Goal: Transaction & Acquisition: Purchase product/service

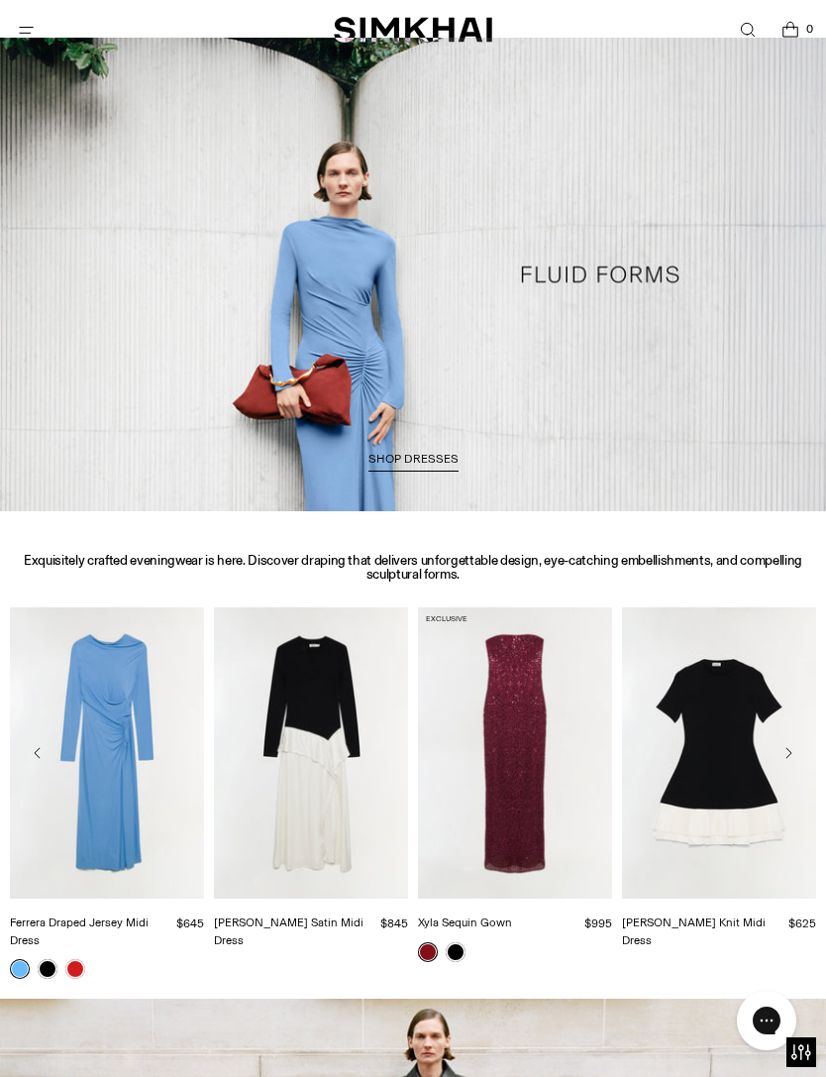
scroll to position [866, 0]
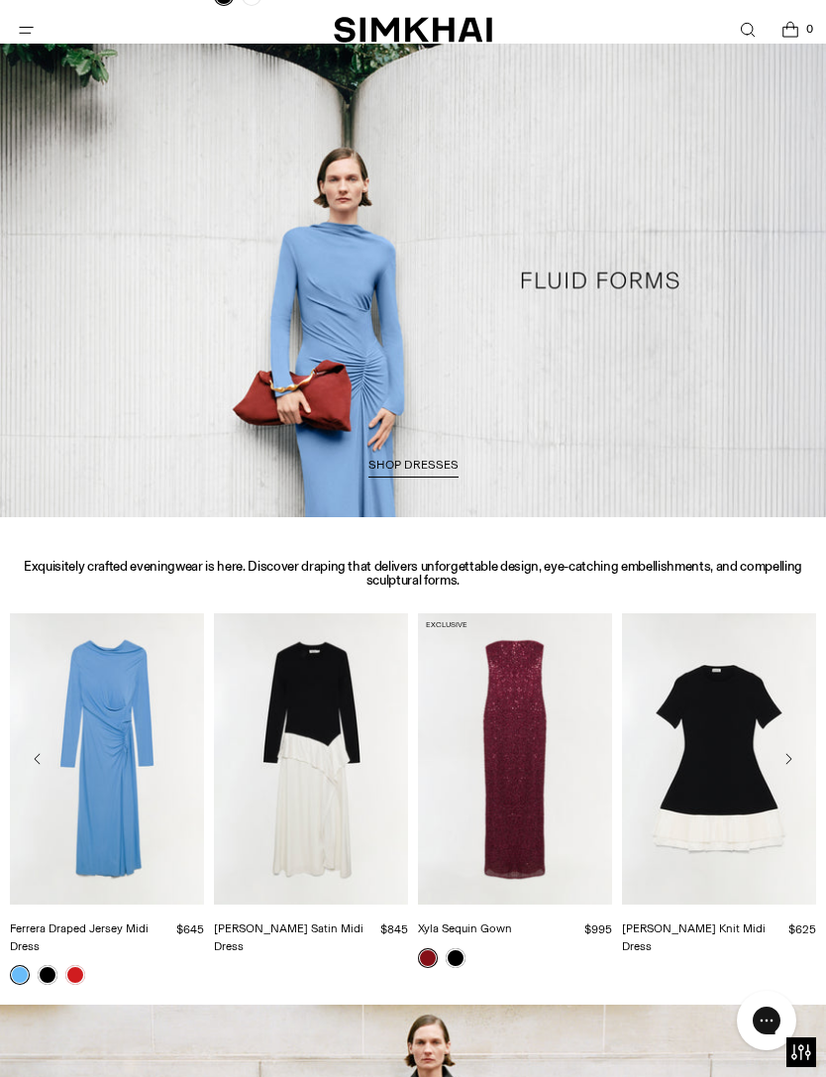
click at [29, 35] on icon "Open menu modal" at bounding box center [26, 30] width 21 height 16
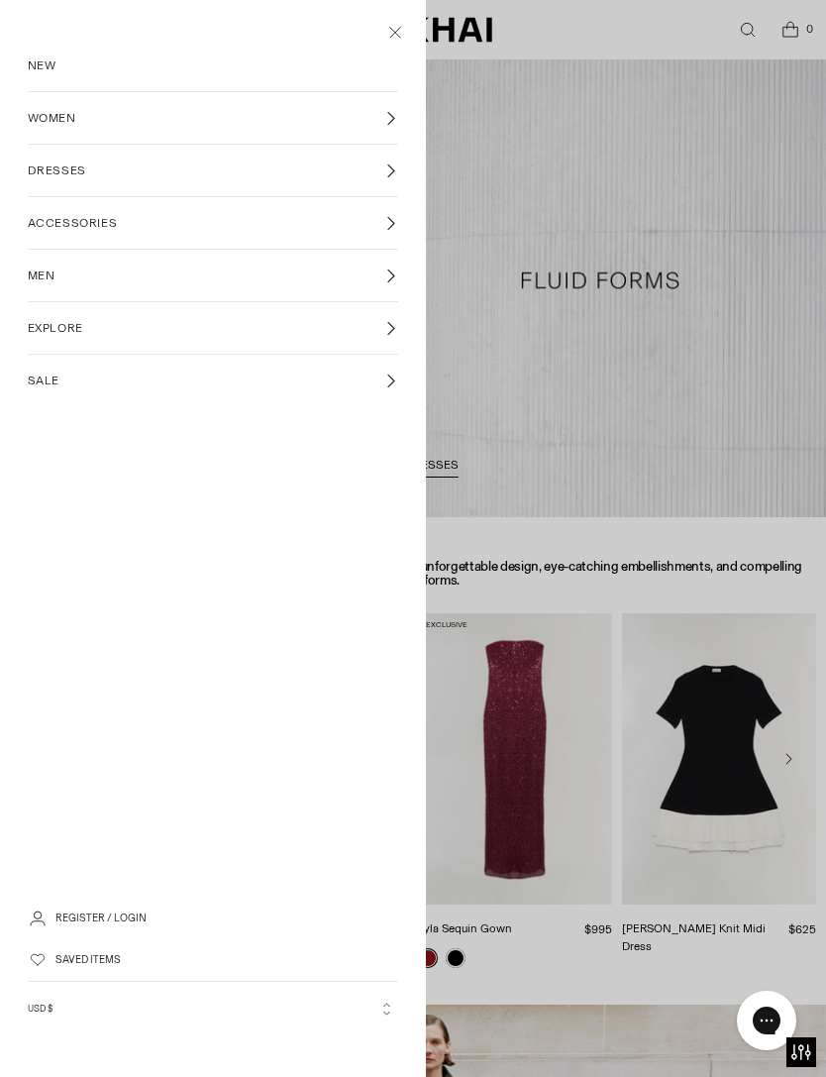
click at [388, 115] on icon at bounding box center [390, 118] width 15 height 15
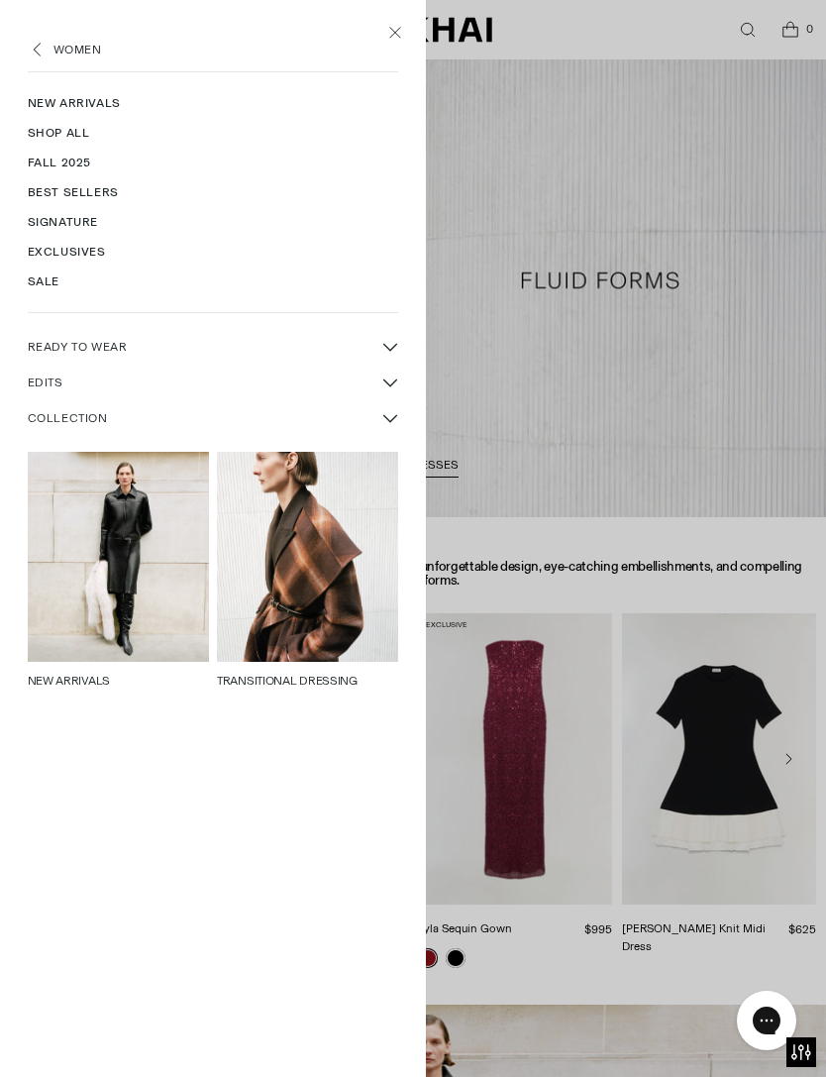
click at [47, 139] on link "Shop All" at bounding box center [214, 133] width 372 height 30
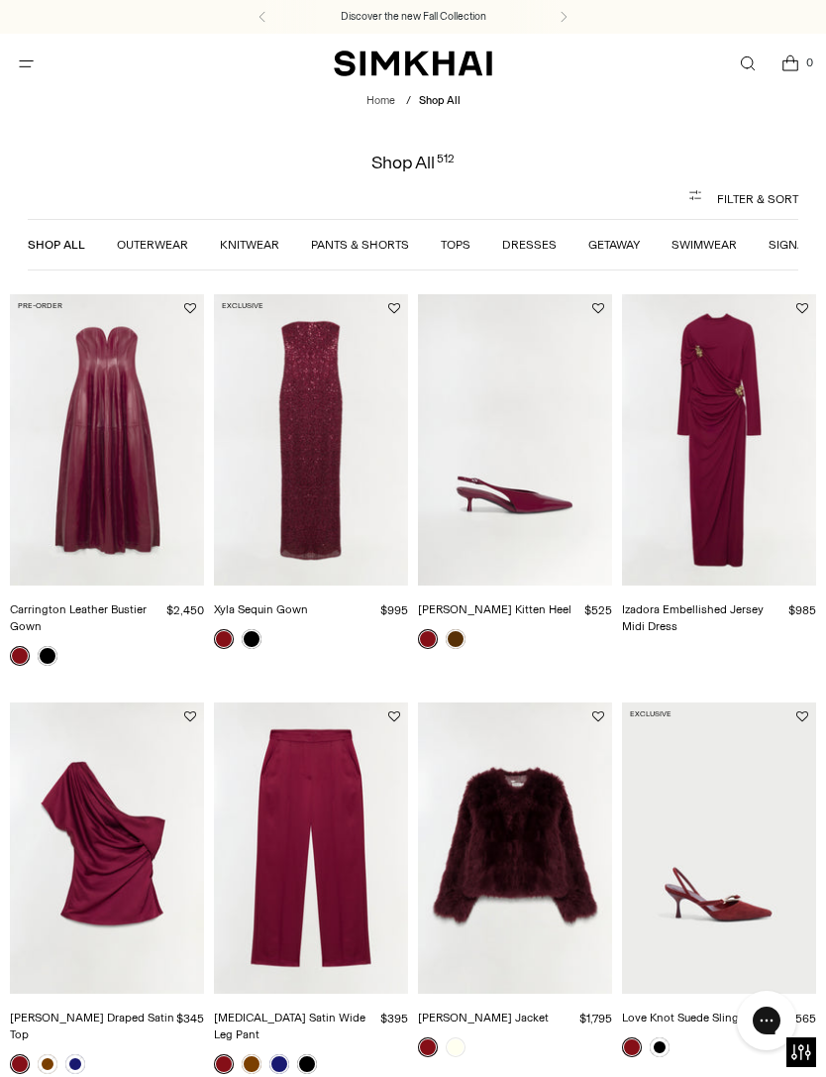
click at [454, 244] on link "Tops" at bounding box center [456, 245] width 30 height 14
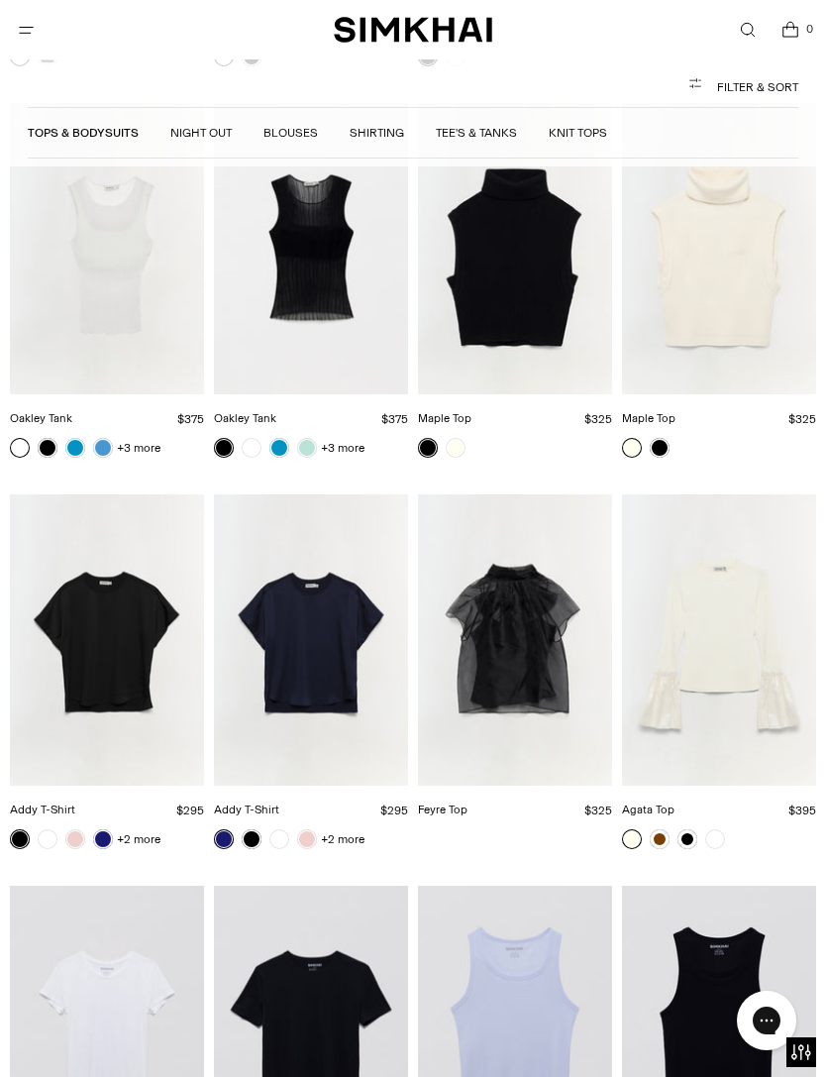
scroll to position [8505, 0]
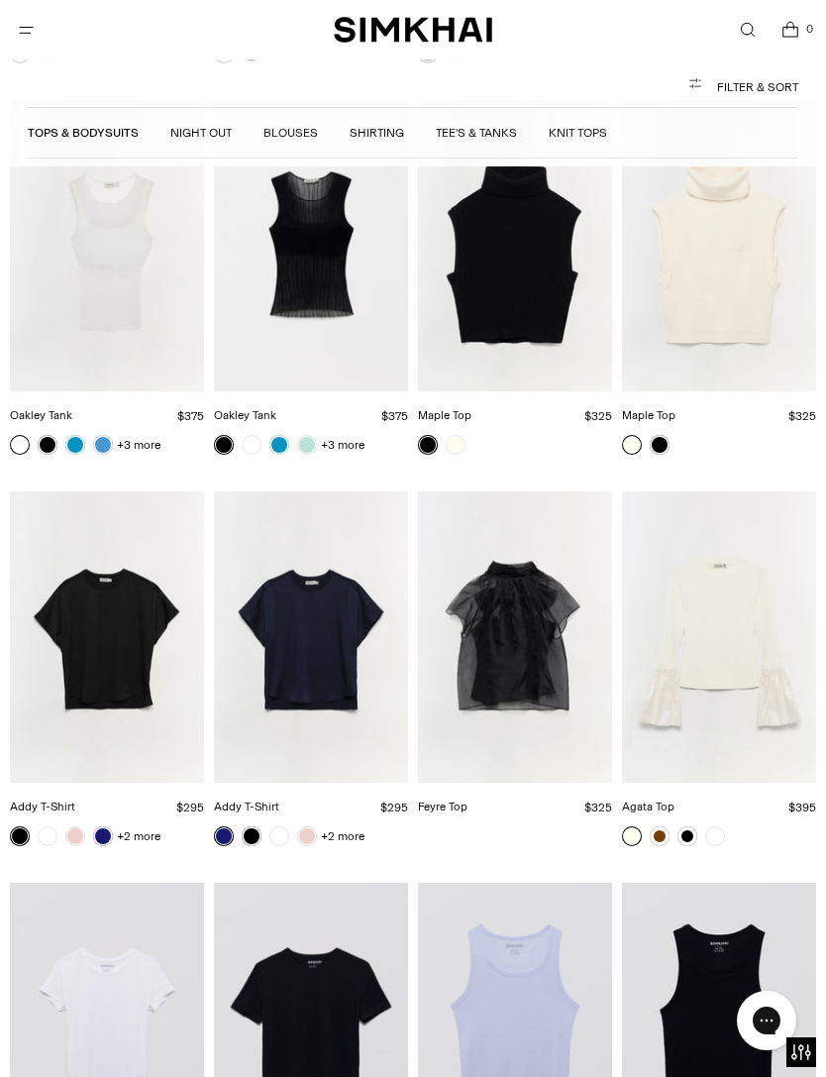
click at [522, 575] on img "Feyre Top" at bounding box center [515, 636] width 194 height 291
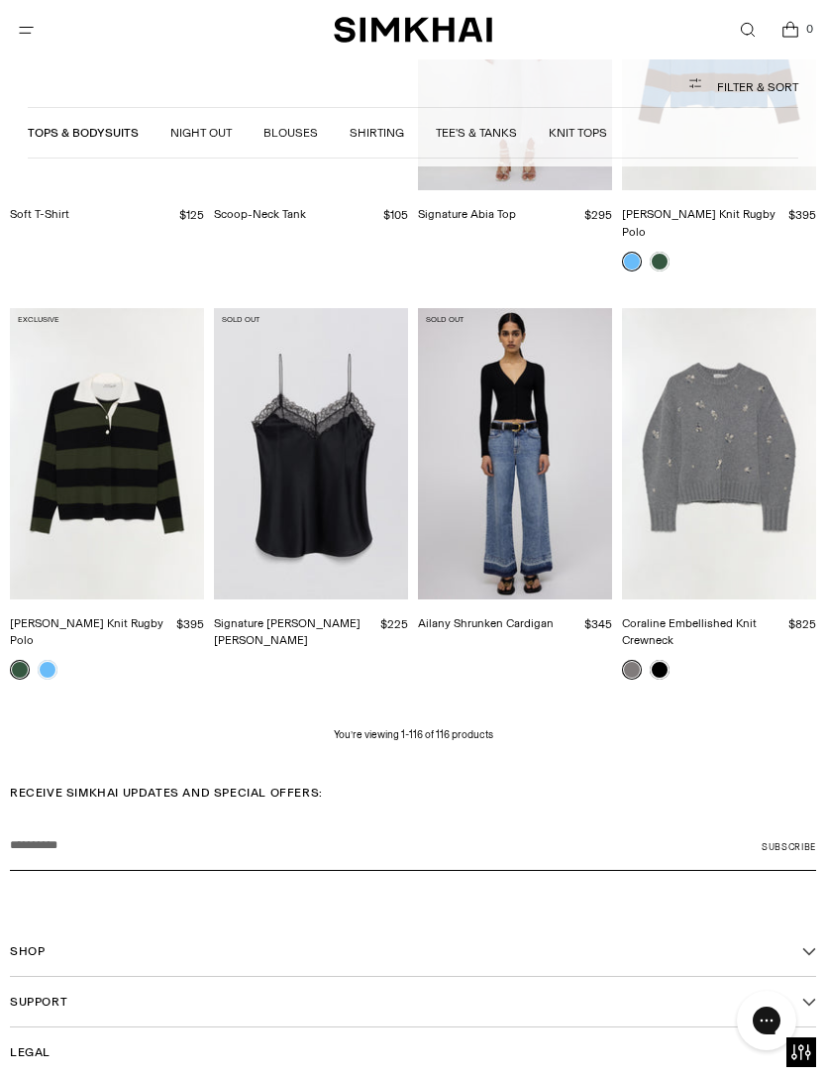
scroll to position [11059, 0]
